Goal: Task Accomplishment & Management: Manage account settings

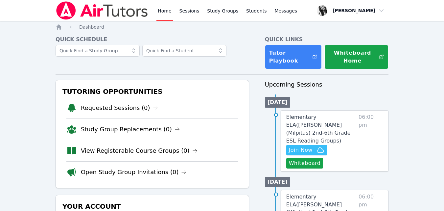
scroll to position [60, 0]
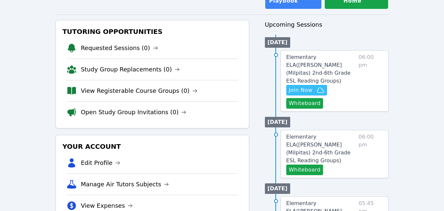
click at [302, 98] on button "Whiteboard" at bounding box center [304, 103] width 37 height 11
click at [318, 86] on icon "button" at bounding box center [321, 90] width 8 height 8
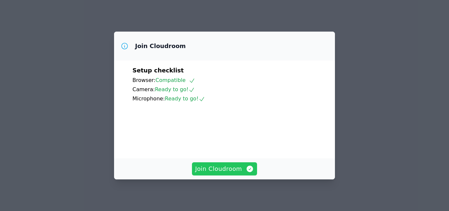
click at [223, 172] on span "Join Cloudroom" at bounding box center [224, 168] width 59 height 9
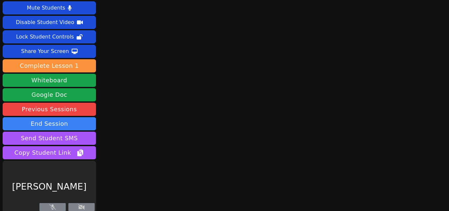
scroll to position [17, 0]
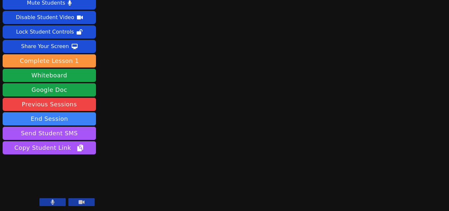
click at [54, 201] on icon at bounding box center [53, 201] width 4 height 5
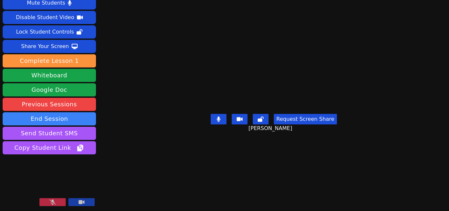
click at [54, 201] on icon at bounding box center [52, 201] width 7 height 5
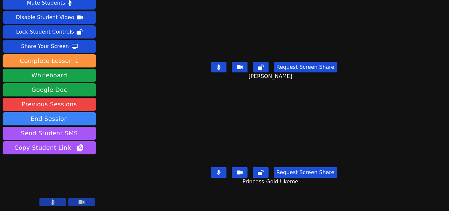
click at [215, 172] on button at bounding box center [219, 172] width 16 height 11
click at [218, 67] on button at bounding box center [219, 67] width 16 height 11
click at [216, 170] on icon at bounding box center [218, 172] width 7 height 5
click at [218, 170] on icon at bounding box center [219, 172] width 4 height 5
click at [216, 170] on icon at bounding box center [218, 172] width 7 height 5
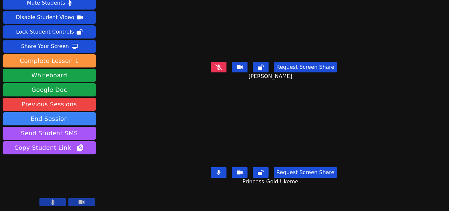
click at [219, 170] on icon at bounding box center [219, 172] width 4 height 5
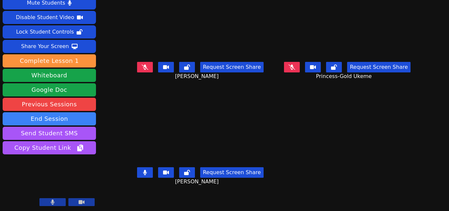
click at [429, 161] on div "Session ends in 00:35:42 Mute Students Disable Student Video Lock Student Contr…" at bounding box center [224, 88] width 449 height 211
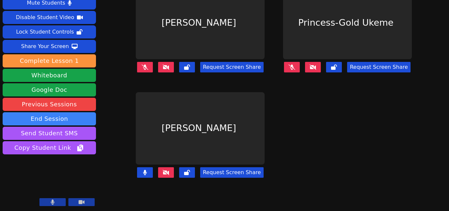
click at [316, 142] on main "Justin Zhu Request Screen Share Princess-Gold Ukeme Request Screen Share Walter…" at bounding box center [274, 88] width 289 height 211
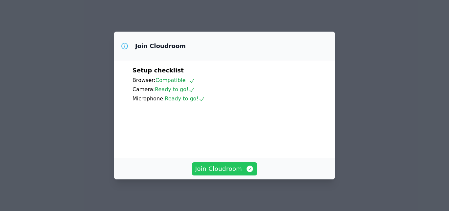
click at [230, 170] on span "Join Cloudroom" at bounding box center [224, 168] width 59 height 9
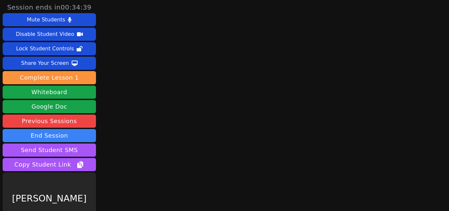
scroll to position [17, 0]
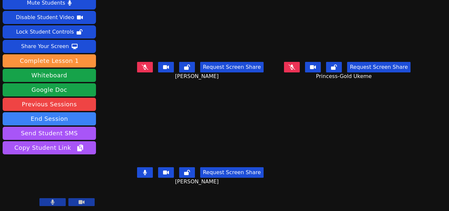
click at [139, 171] on button at bounding box center [145, 172] width 16 height 11
click at [290, 69] on icon at bounding box center [292, 66] width 7 height 5
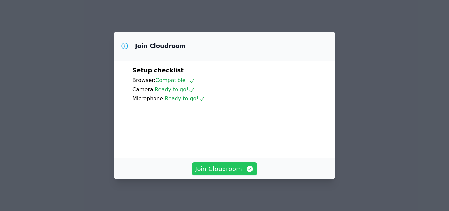
click at [235, 174] on button "Join Cloudroom" at bounding box center [224, 168] width 65 height 13
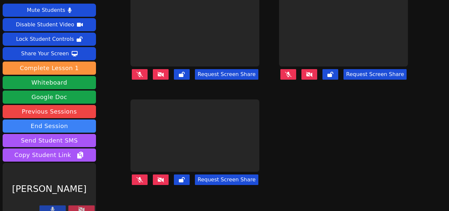
scroll to position [17, 0]
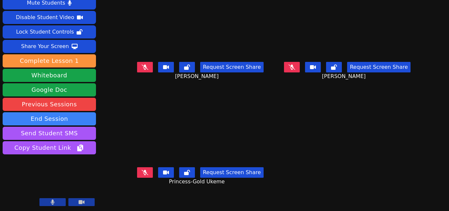
click at [142, 171] on icon at bounding box center [145, 172] width 7 height 5
click at [141, 173] on button at bounding box center [145, 172] width 16 height 11
click at [293, 67] on icon at bounding box center [292, 66] width 7 height 5
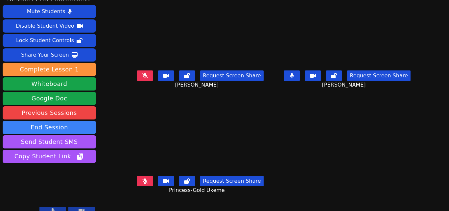
scroll to position [0, 0]
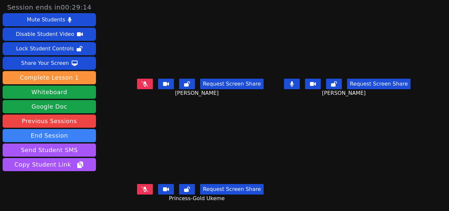
click at [291, 122] on main "Walter To Request Screen Share Walter To Justin Zhu Request Screen Share Justin…" at bounding box center [274, 105] width 289 height 211
click at [293, 84] on icon at bounding box center [292, 83] width 4 height 5
click at [147, 191] on icon at bounding box center [145, 188] width 7 height 5
click at [138, 187] on button at bounding box center [145, 189] width 16 height 11
click at [143, 190] on icon at bounding box center [145, 188] width 7 height 5
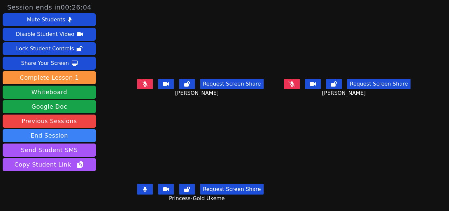
click at [144, 188] on icon at bounding box center [145, 188] width 4 height 5
click at [289, 80] on button at bounding box center [292, 84] width 16 height 11
click at [297, 85] on button at bounding box center [292, 84] width 16 height 11
click at [142, 189] on icon at bounding box center [145, 188] width 7 height 5
click at [140, 79] on button at bounding box center [145, 84] width 16 height 11
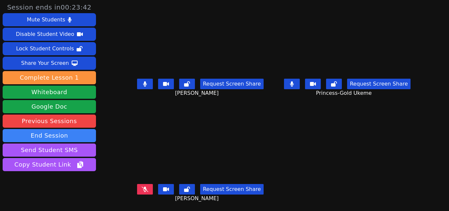
click at [292, 77] on div "Request Screen Share Princess-Gold Ukeme" at bounding box center [348, 89] width 142 height 26
click at [294, 86] on button at bounding box center [292, 84] width 16 height 11
click at [145, 83] on icon at bounding box center [145, 83] width 4 height 5
click at [294, 84] on icon at bounding box center [292, 83] width 7 height 5
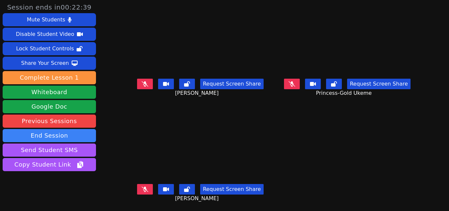
click at [294, 84] on icon at bounding box center [292, 83] width 7 height 5
click at [296, 82] on button at bounding box center [292, 84] width 16 height 11
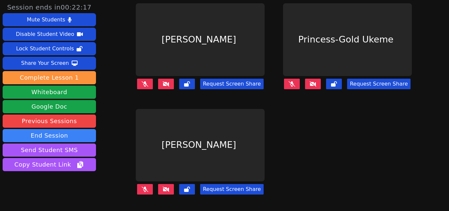
scroll to position [17, 0]
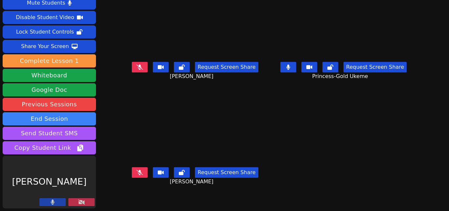
click at [288, 71] on button at bounding box center [289, 67] width 16 height 11
click at [135, 169] on button at bounding box center [140, 172] width 16 height 11
click at [76, 201] on button at bounding box center [81, 202] width 26 height 8
click at [87, 202] on button at bounding box center [81, 202] width 26 height 8
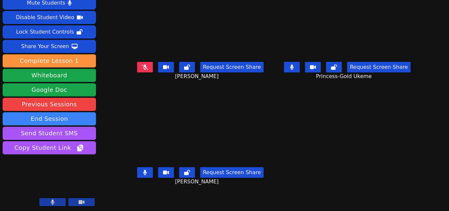
click at [295, 67] on button at bounding box center [292, 67] width 16 height 11
click at [291, 71] on button at bounding box center [292, 67] width 16 height 11
click at [295, 61] on div "Request Screen Share Princess-Gold Ukeme" at bounding box center [348, 72] width 142 height 26
click at [295, 65] on button at bounding box center [292, 67] width 16 height 11
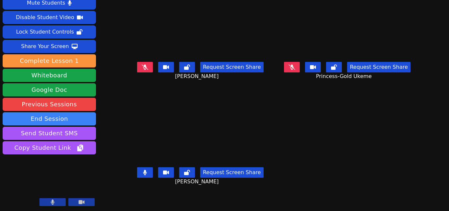
click at [149, 171] on button at bounding box center [145, 172] width 16 height 11
click at [137, 170] on button at bounding box center [145, 172] width 16 height 11
click at [145, 68] on icon at bounding box center [145, 66] width 7 height 5
click at [333, 67] on icon at bounding box center [334, 66] width 6 height 5
click at [145, 64] on icon at bounding box center [145, 66] width 4 height 5
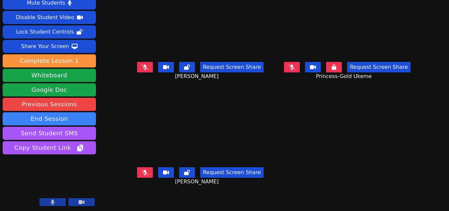
click at [333, 72] on button at bounding box center [334, 67] width 16 height 11
click at [145, 68] on icon at bounding box center [145, 66] width 7 height 5
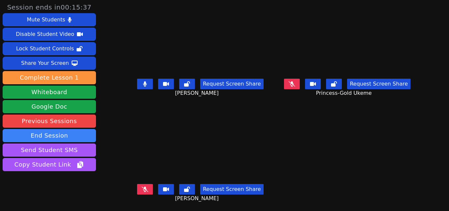
click at [149, 87] on button at bounding box center [145, 84] width 16 height 11
click at [294, 87] on button at bounding box center [292, 84] width 16 height 11
click at [291, 87] on button at bounding box center [292, 84] width 16 height 11
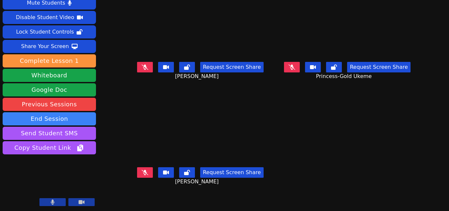
click at [140, 172] on button at bounding box center [145, 172] width 16 height 11
click at [148, 175] on button at bounding box center [145, 172] width 16 height 11
click at [150, 67] on button at bounding box center [145, 67] width 16 height 11
click at [204, 37] on video at bounding box center [200, 23] width 129 height 73
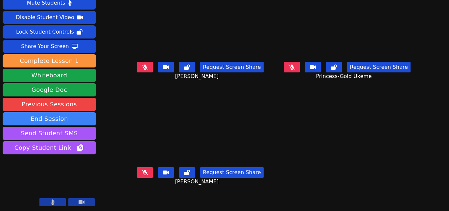
click at [289, 65] on icon at bounding box center [292, 66] width 7 height 5
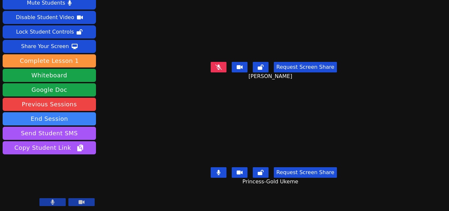
click at [222, 167] on button at bounding box center [219, 172] width 16 height 11
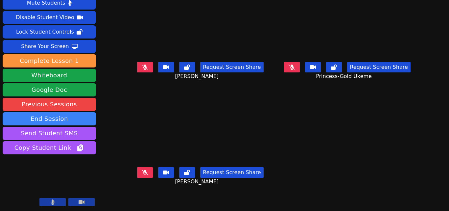
click at [140, 66] on button at bounding box center [145, 67] width 16 height 11
click at [143, 66] on icon at bounding box center [145, 66] width 4 height 5
click at [292, 66] on icon at bounding box center [292, 66] width 7 height 5
click at [293, 63] on button at bounding box center [292, 67] width 16 height 11
click at [143, 69] on icon at bounding box center [145, 66] width 7 height 5
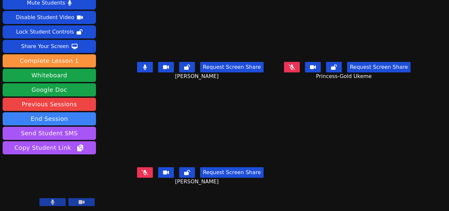
click at [147, 67] on button at bounding box center [145, 67] width 16 height 11
click at [146, 64] on icon at bounding box center [145, 66] width 7 height 5
click at [144, 72] on button at bounding box center [145, 67] width 16 height 11
click at [142, 67] on icon at bounding box center [145, 66] width 7 height 5
click at [143, 62] on button at bounding box center [145, 67] width 16 height 11
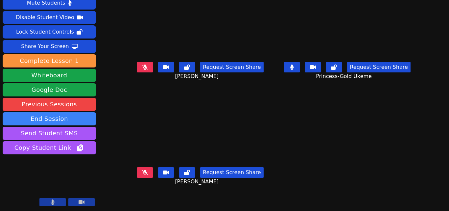
click at [294, 65] on button at bounding box center [292, 67] width 16 height 11
click at [292, 69] on icon at bounding box center [292, 66] width 4 height 5
click at [292, 68] on icon at bounding box center [292, 66] width 4 height 5
click at [292, 68] on icon at bounding box center [292, 66] width 7 height 5
click at [292, 68] on icon at bounding box center [292, 66] width 4 height 5
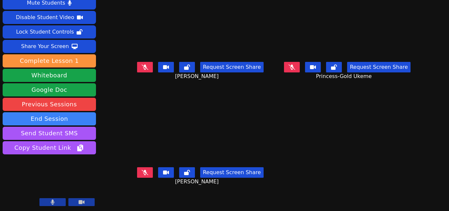
click at [292, 68] on icon at bounding box center [292, 66] width 7 height 5
click at [141, 71] on button at bounding box center [145, 67] width 16 height 11
click at [292, 66] on icon at bounding box center [292, 66] width 4 height 5
click at [144, 66] on icon at bounding box center [145, 66] width 4 height 5
click at [144, 66] on icon at bounding box center [145, 66] width 7 height 5
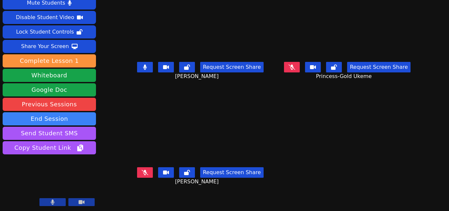
scroll to position [0, 0]
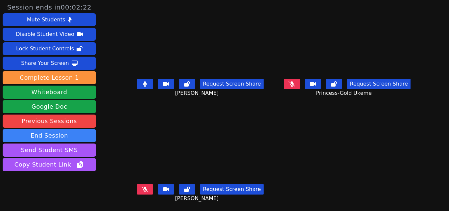
click at [141, 84] on button at bounding box center [145, 84] width 16 height 11
click at [288, 83] on button at bounding box center [292, 84] width 16 height 11
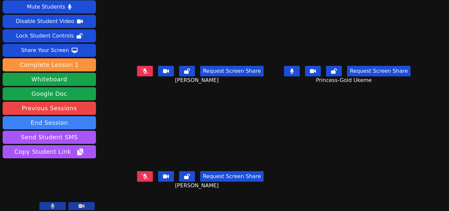
scroll to position [17, 0]
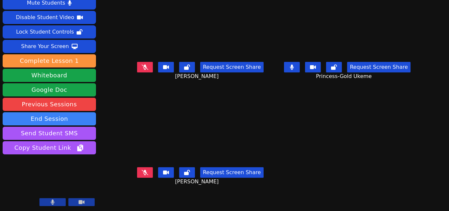
click at [145, 171] on icon at bounding box center [145, 172] width 7 height 5
click at [292, 66] on icon at bounding box center [292, 66] width 4 height 5
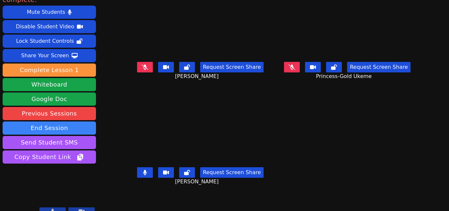
click at [148, 174] on button at bounding box center [145, 172] width 16 height 11
click at [296, 64] on button at bounding box center [292, 67] width 16 height 11
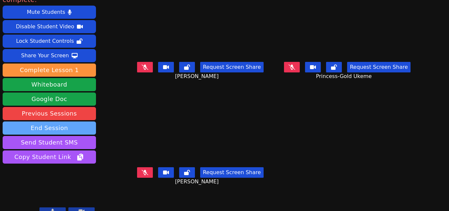
click at [67, 121] on button "End Session" at bounding box center [49, 127] width 93 height 13
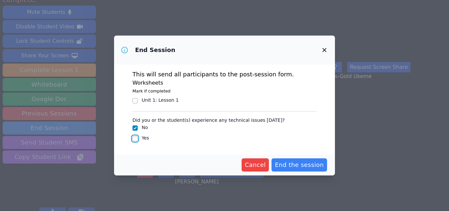
click at [136, 139] on input "Yes" at bounding box center [135, 138] width 5 height 5
checkbox input "true"
checkbox input "false"
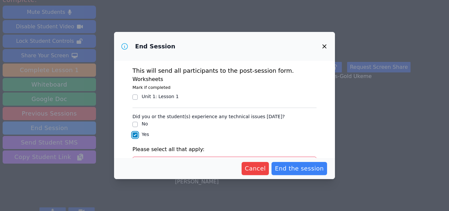
scroll to position [82, 0]
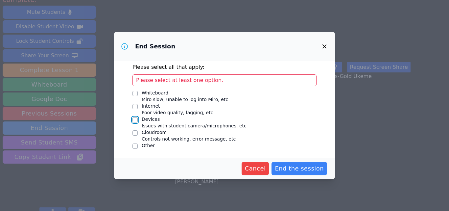
click at [135, 119] on input "Devices Issues with student camera/microphones, etc" at bounding box center [135, 119] width 5 height 5
checkbox input "true"
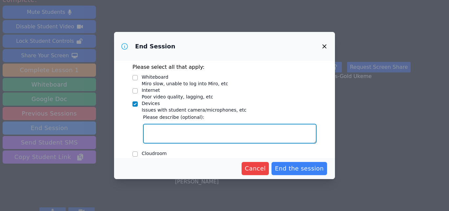
click at [182, 136] on textarea "Devices Issues with student camera/microphones, etc" at bounding box center [230, 134] width 174 height 20
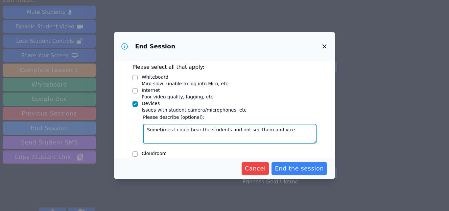
type textarea "Sometimes I could hear the students and not see them and vice"
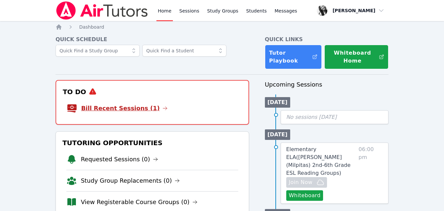
click at [126, 107] on link "Bill Recent Sessions (1)" at bounding box center [124, 108] width 86 height 9
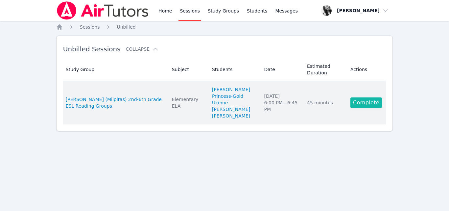
click at [370, 104] on link "Complete" at bounding box center [367, 102] width 32 height 11
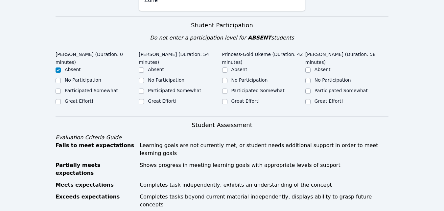
scroll to position [148, 0]
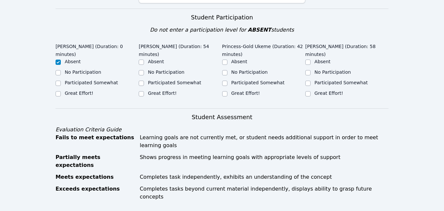
click at [146, 90] on div "Great Effort!" at bounding box center [180, 94] width 83 height 8
click at [143, 91] on input "Great Effort!" at bounding box center [141, 93] width 5 height 5
checkbox input "true"
click at [225, 94] on input "Great Effort!" at bounding box center [224, 93] width 5 height 5
checkbox input "true"
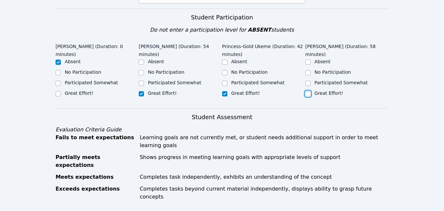
click at [310, 91] on input "Great Effort!" at bounding box center [308, 93] width 5 height 5
checkbox input "true"
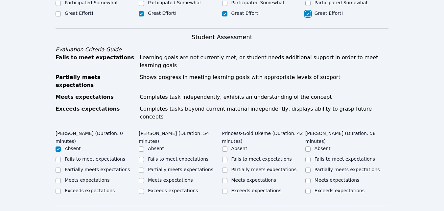
scroll to position [235, 0]
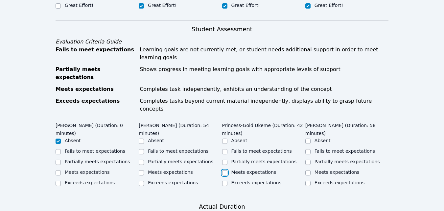
click at [226, 170] on input "Meets expectations" at bounding box center [224, 172] width 5 height 5
checkbox input "true"
click at [311, 158] on div "Partially meets expectations" at bounding box center [347, 162] width 83 height 8
click at [141, 160] on input "Partially meets expectations" at bounding box center [141, 162] width 5 height 5
checkbox input "true"
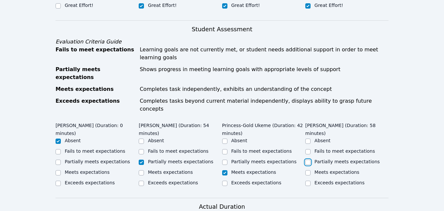
click at [306, 160] on input "Partially meets expectations" at bounding box center [308, 162] width 5 height 5
checkbox input "true"
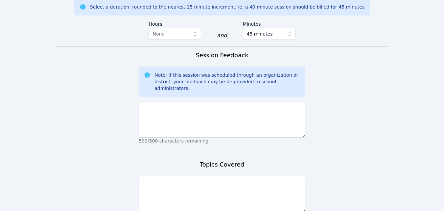
scroll to position [447, 0]
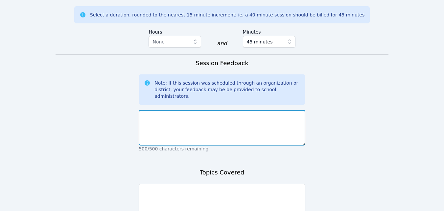
click at [257, 110] on textarea at bounding box center [222, 128] width 167 height 36
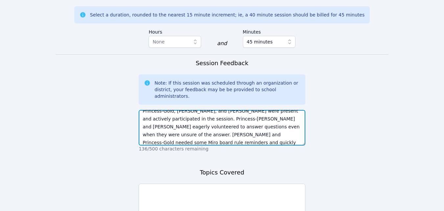
scroll to position [13, 0]
type textarea "Princess-Gold, [PERSON_NAME], and [PERSON_NAME] were present and actively parti…"
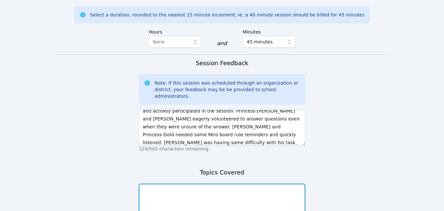
click at [298, 184] on textarea at bounding box center [222, 202] width 167 height 36
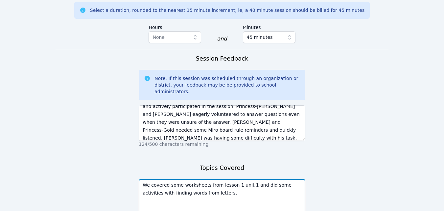
scroll to position [488, 0]
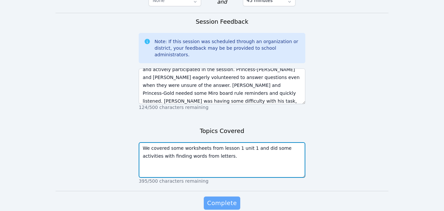
type textarea "We covered some worksheets from lesson 1 unit 1 and did some activities with fi…"
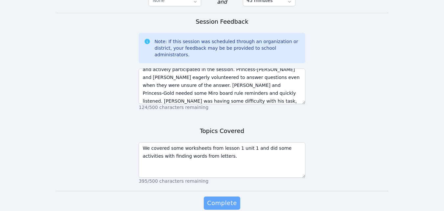
click at [228, 198] on span "Complete" at bounding box center [222, 202] width 30 height 9
